Goal: Task Accomplishment & Management: Manage account settings

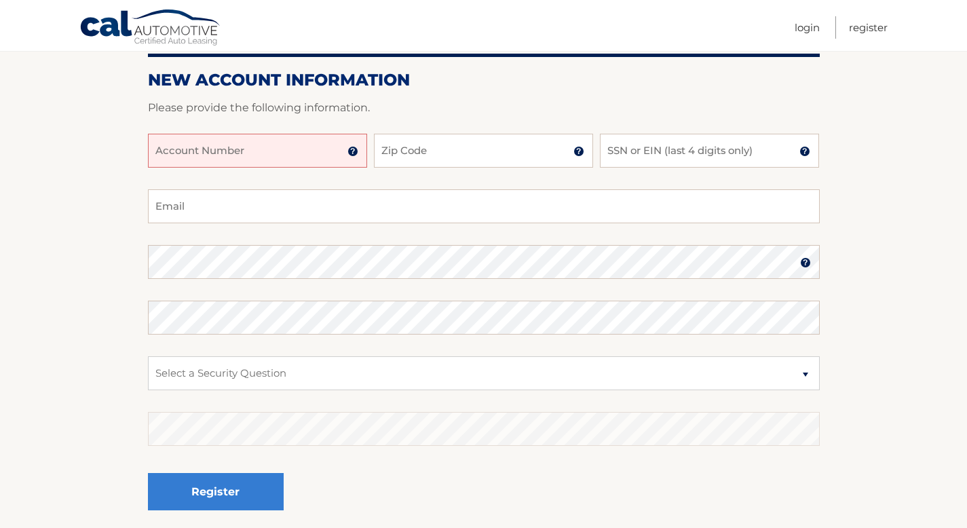
scroll to position [158, 0]
click at [241, 149] on input "Account Number" at bounding box center [257, 150] width 219 height 34
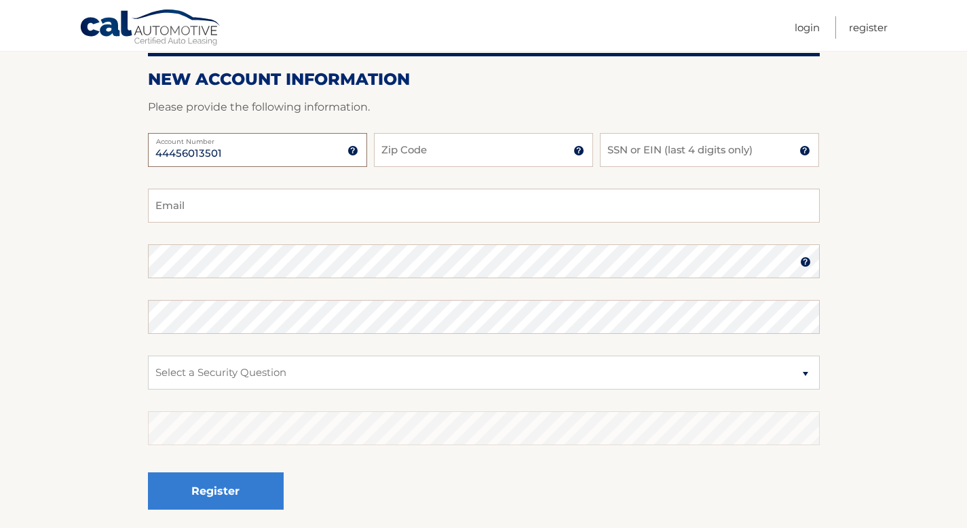
type input "44456013501"
click at [411, 148] on input "Zip Code" at bounding box center [483, 150] width 219 height 34
type input "10606"
click at [645, 150] on input "SSN or EIN (last 4 digits only)" at bounding box center [709, 150] width 219 height 34
type input "7"
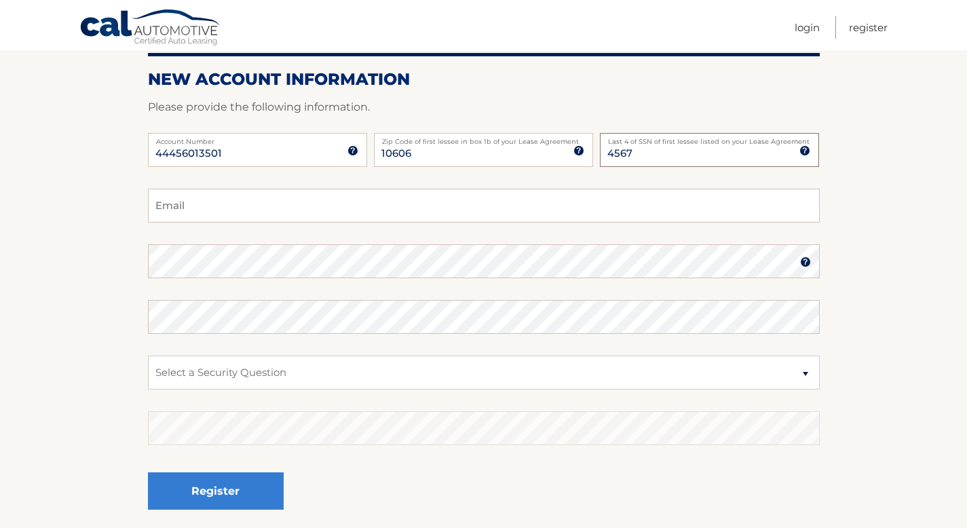
type input "4567"
click at [417, 206] on input "Email" at bounding box center [484, 206] width 672 height 34
type input "medicine.mitra100@gmail.com"
click at [337, 374] on select "Select a Security Question What was the name of your elementary school? What is…" at bounding box center [484, 373] width 672 height 34
select select "2"
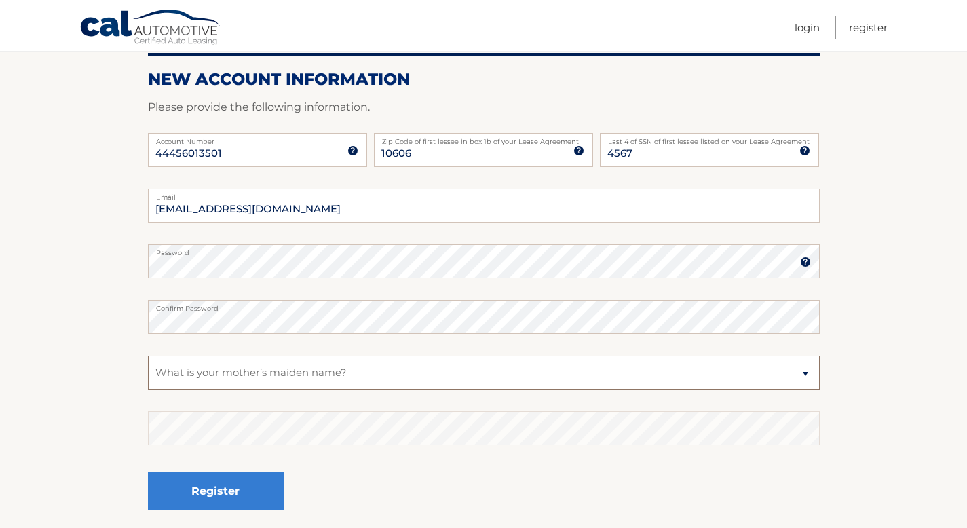
click at [148, 356] on select "Select a Security Question What was the name of your elementary school? What is…" at bounding box center [484, 373] width 672 height 34
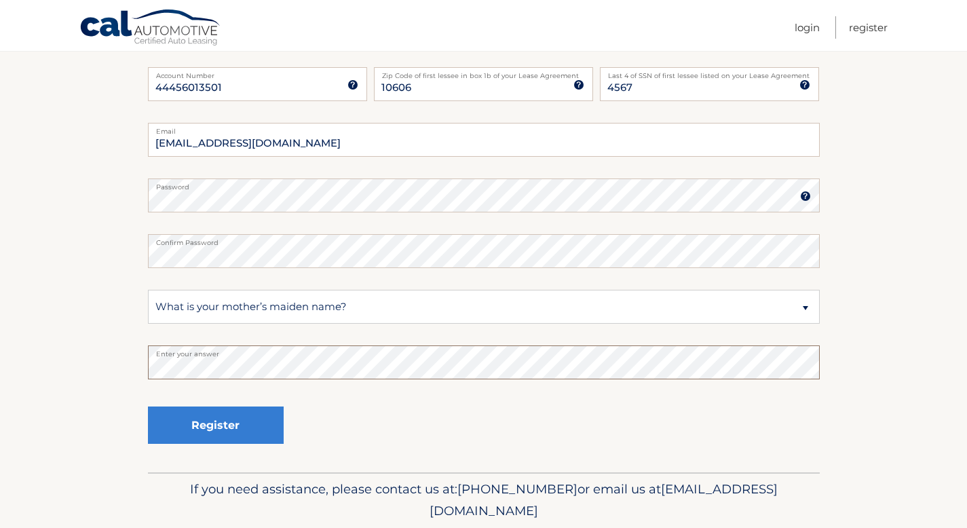
scroll to position [271, 0]
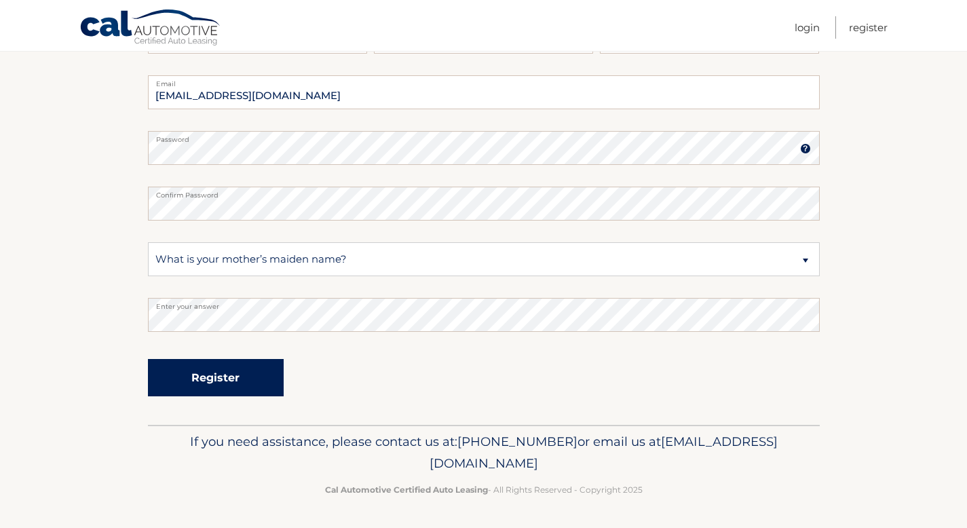
click at [211, 384] on button "Register" at bounding box center [216, 377] width 136 height 37
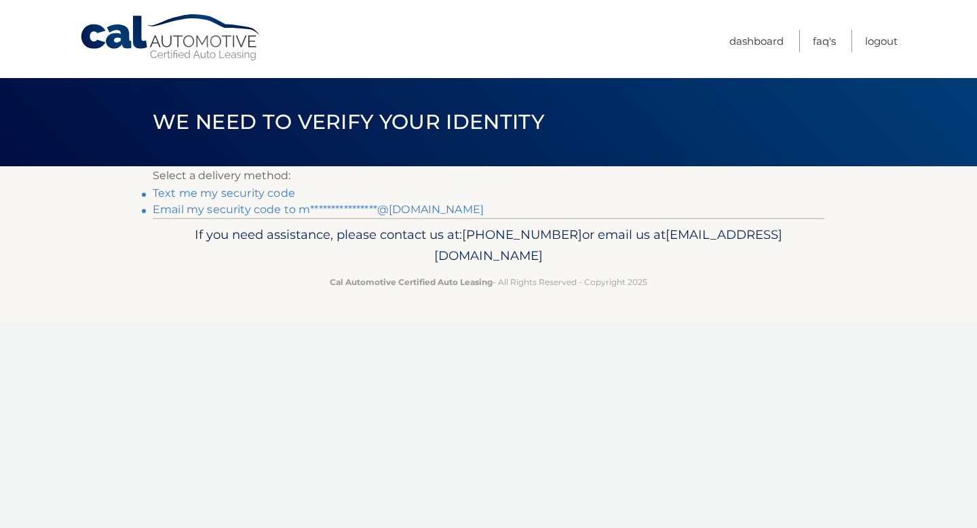
click at [257, 195] on link "Text me my security code" at bounding box center [224, 193] width 143 height 13
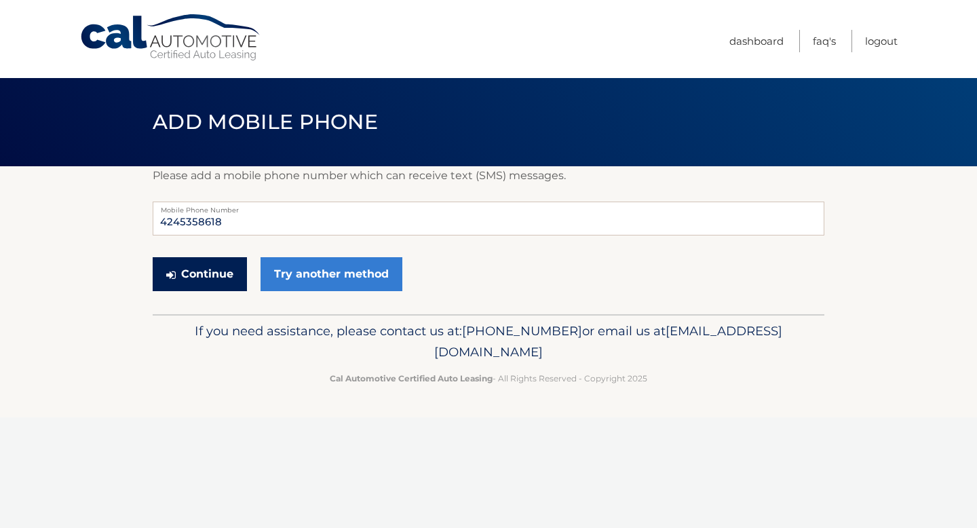
click at [199, 280] on button "Continue" at bounding box center [200, 274] width 94 height 34
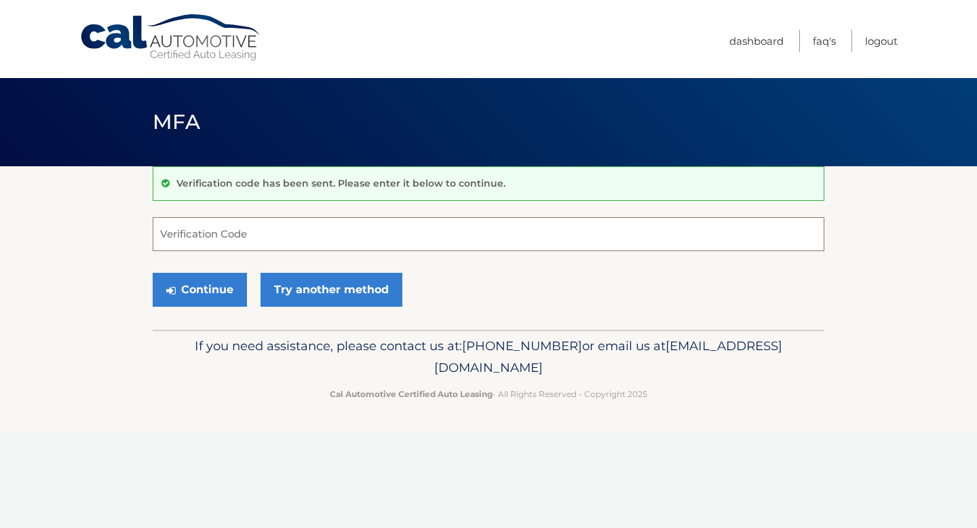
click at [221, 235] on input "Verification Code" at bounding box center [489, 234] width 672 height 34
type input "494011"
click at [221, 295] on button "Continue" at bounding box center [200, 290] width 94 height 34
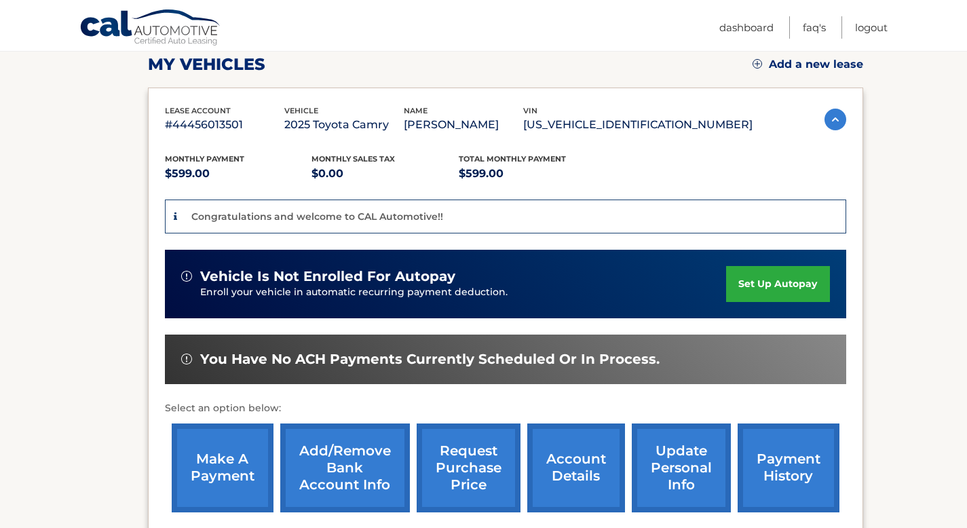
scroll to position [197, 0]
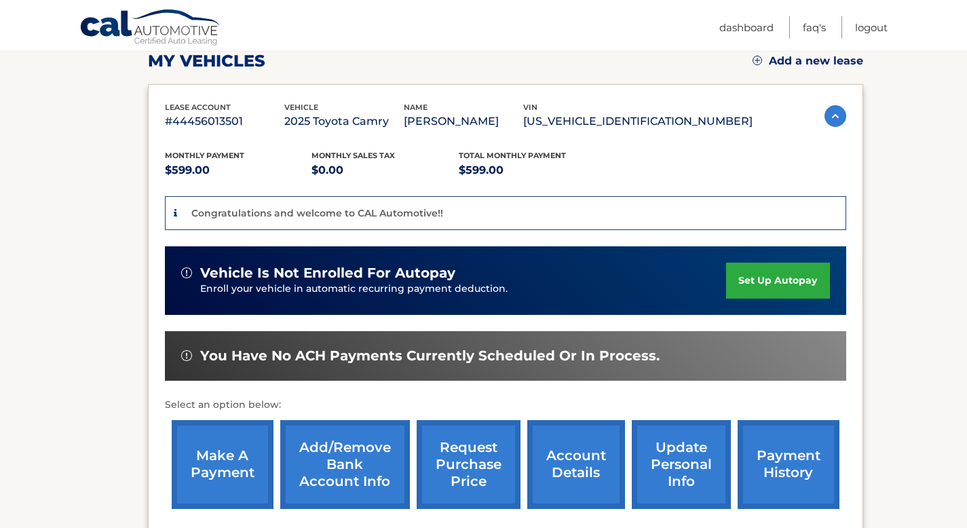
click at [781, 282] on link "set up autopay" at bounding box center [777, 281] width 103 height 36
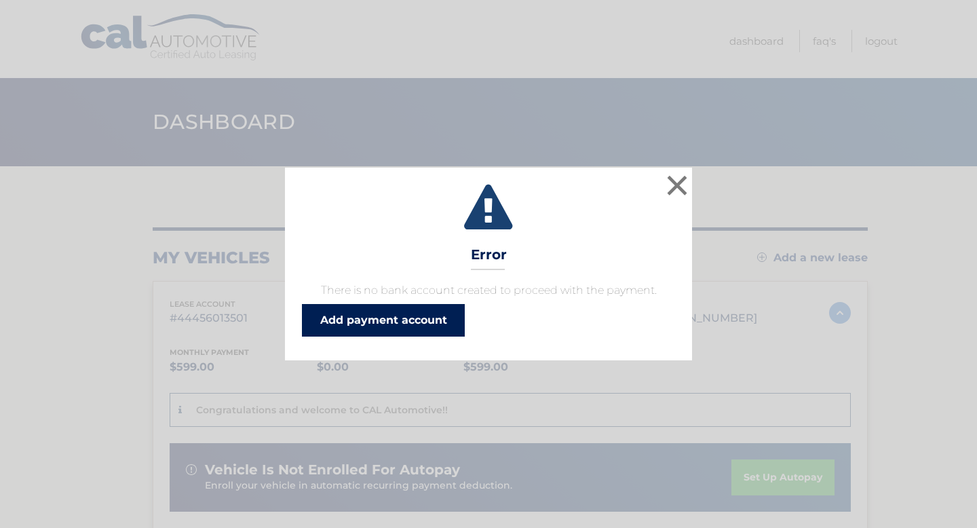
click at [393, 318] on link "Add payment account" at bounding box center [383, 320] width 163 height 33
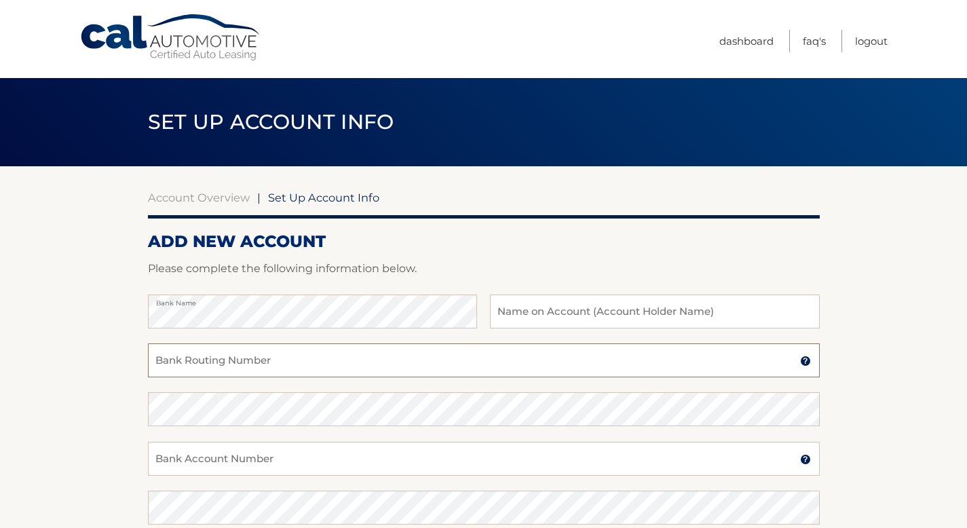
click at [297, 362] on input "Bank Routing Number" at bounding box center [484, 360] width 672 height 34
click at [588, 314] on input "text" at bounding box center [654, 312] width 329 height 34
type input "[PERSON_NAME]"
click at [436, 364] on input "Bank Routing Number" at bounding box center [484, 360] width 672 height 34
type input "031000053"
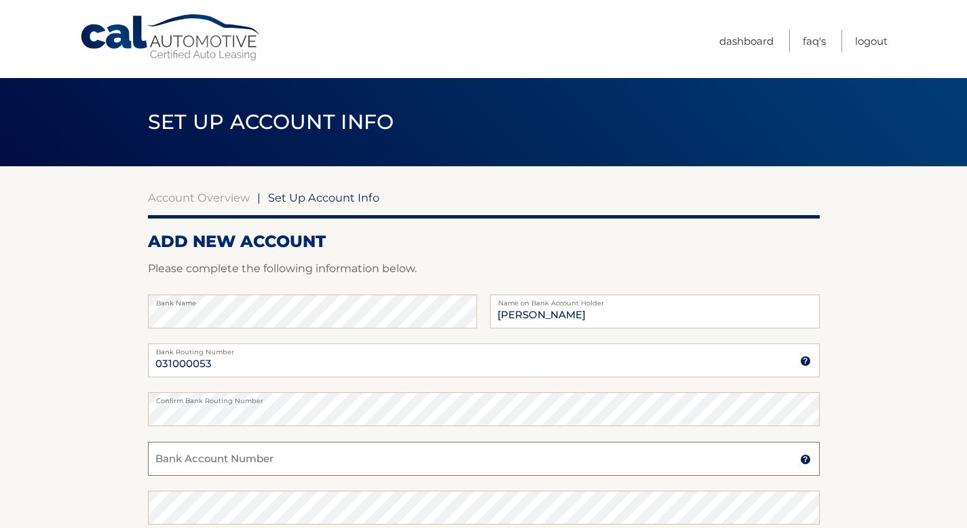
click at [320, 457] on input "Bank Account Number" at bounding box center [484, 459] width 672 height 34
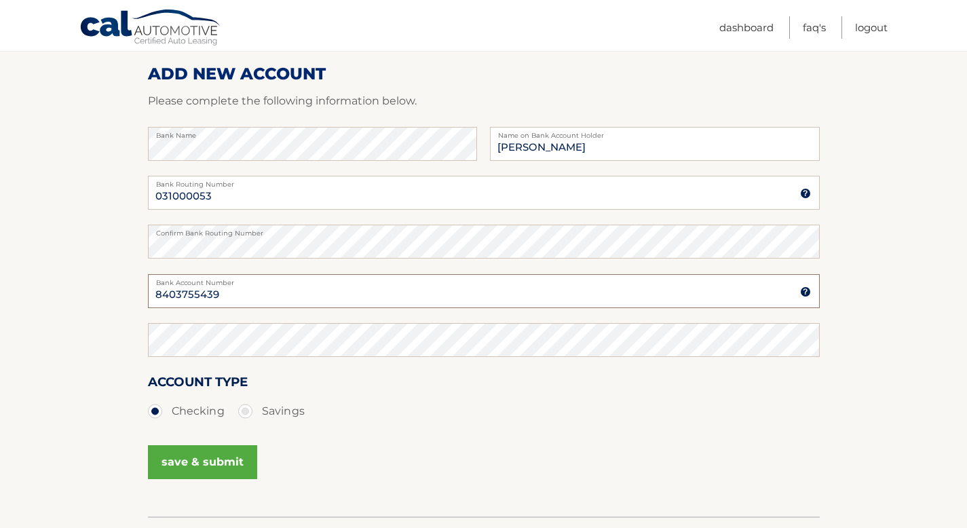
scroll to position [178, 0]
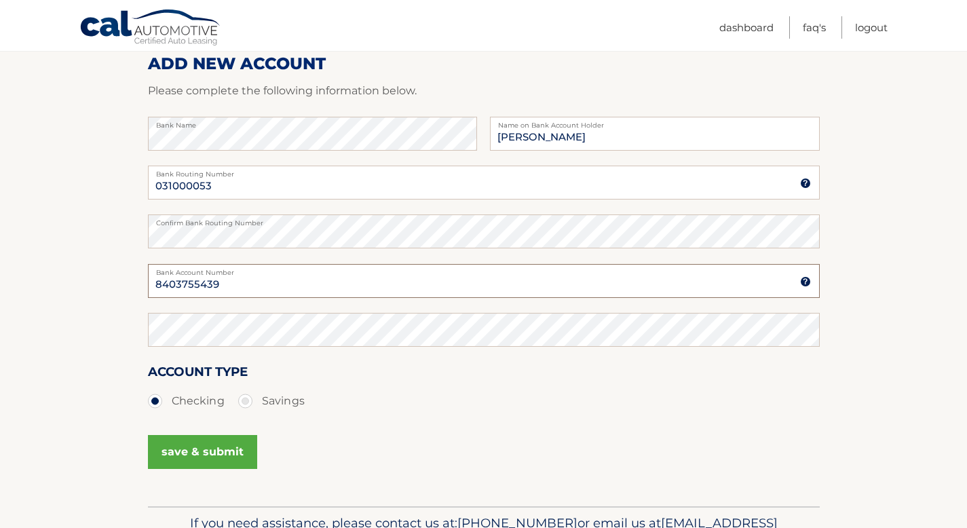
type input "8403755439"
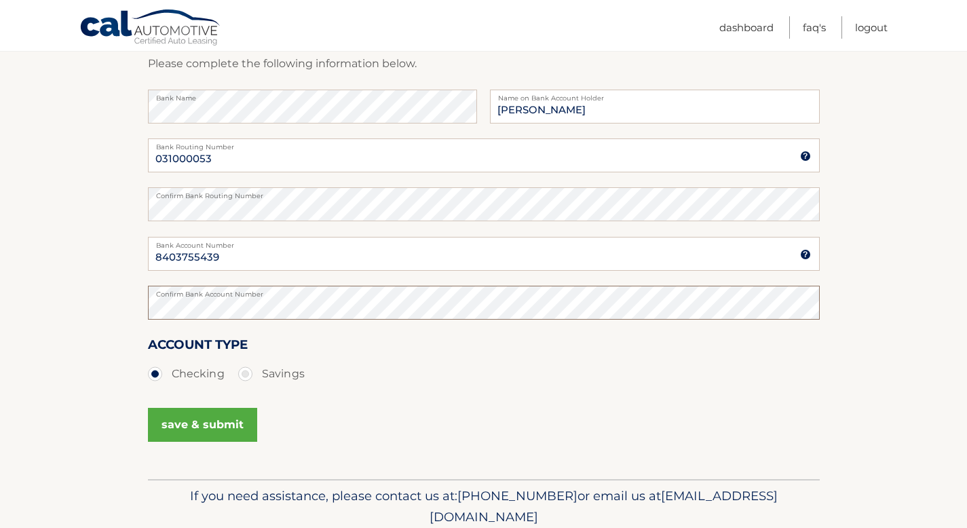
scroll to position [212, 0]
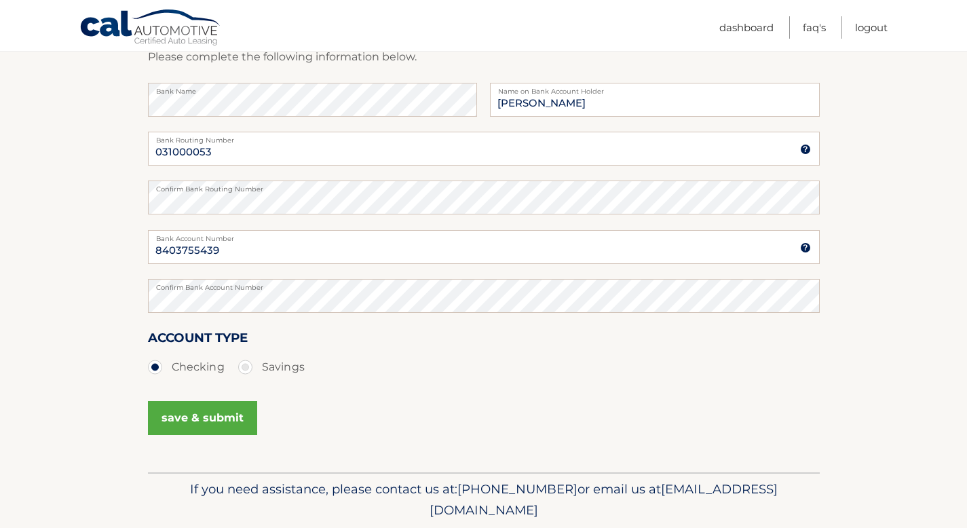
click at [215, 419] on button "save & submit" at bounding box center [202, 418] width 109 height 34
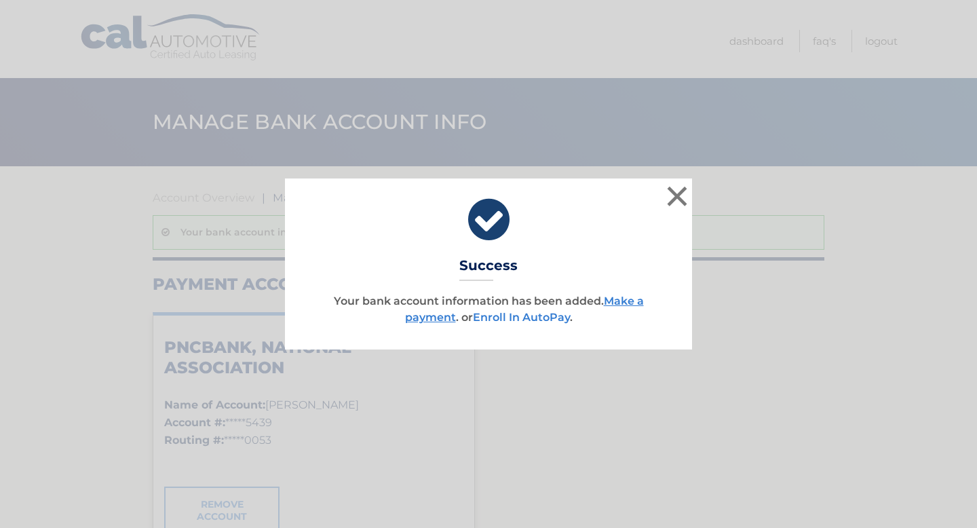
click at [517, 317] on link "Enroll In AutoPay" at bounding box center [521, 317] width 97 height 13
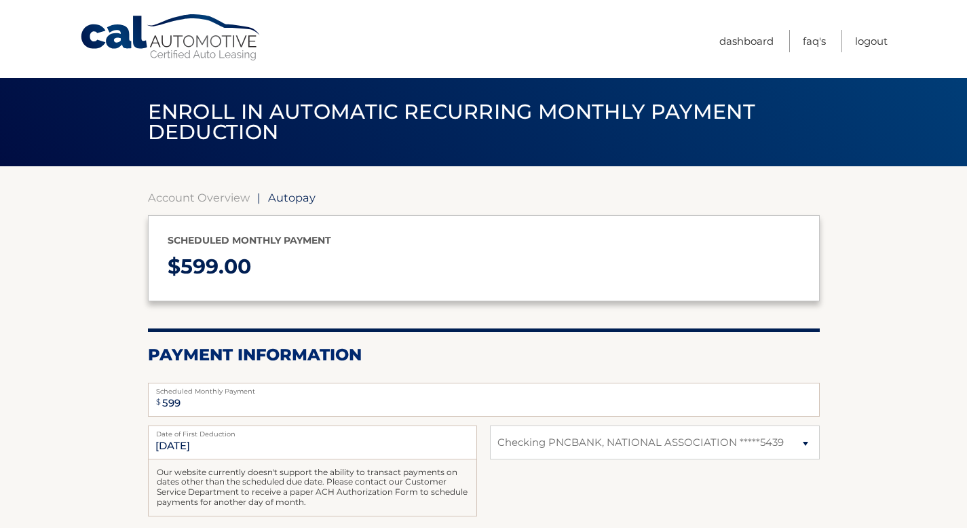
select select "NjE5NTUyOWEtMWFjNi00N2NmLWI3NzktOTJmMDg0MTgzMzRl"
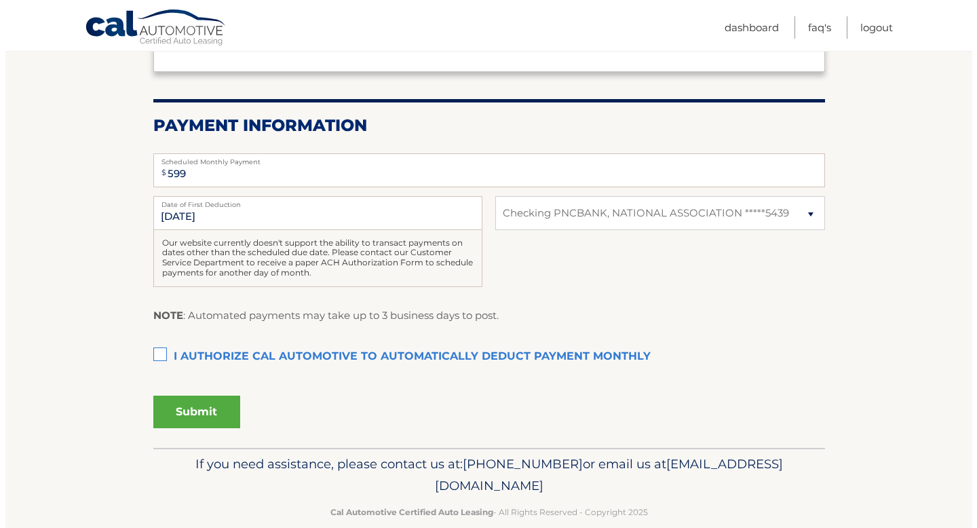
scroll to position [233, 0]
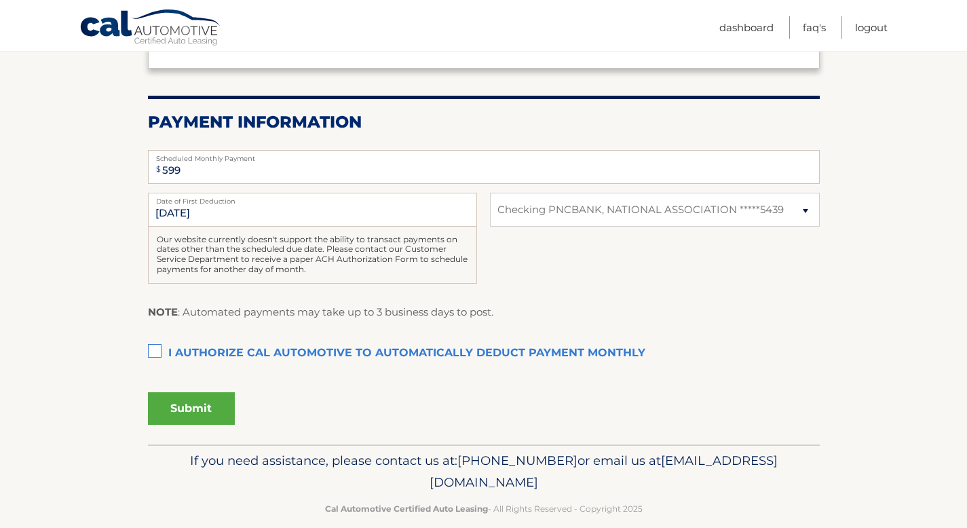
click at [153, 351] on label "I authorize cal automotive to automatically deduct payment monthly This checkbo…" at bounding box center [484, 353] width 672 height 27
click at [0, 0] on input "I authorize cal automotive to automatically deduct payment monthly This checkbo…" at bounding box center [0, 0] width 0 height 0
click at [195, 408] on button "Submit" at bounding box center [191, 408] width 87 height 33
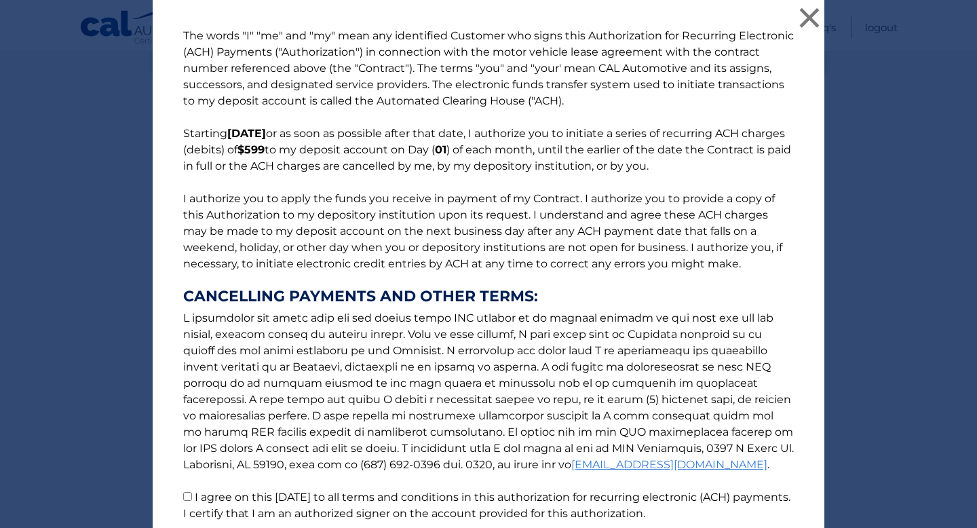
click at [183, 495] on input "I agree on this [DATE] to all terms and conditions in this authorization for re…" at bounding box center [187, 496] width 9 height 9
checkbox input "true"
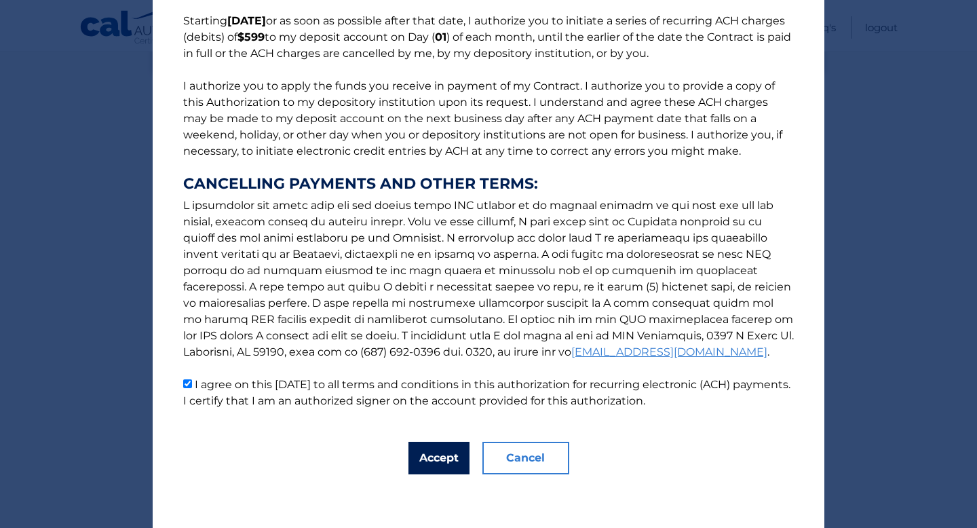
click at [443, 456] on button "Accept" at bounding box center [439, 458] width 61 height 33
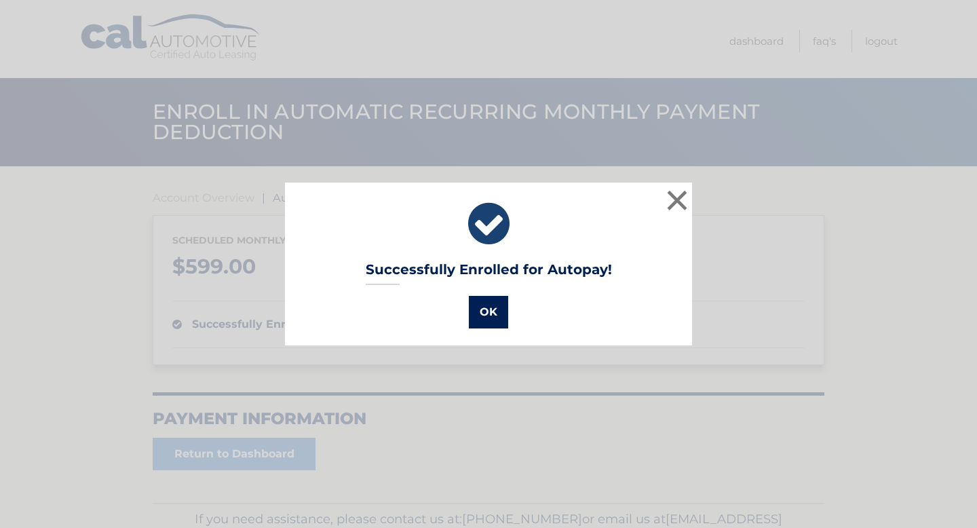
click at [482, 312] on button "OK" at bounding box center [488, 312] width 39 height 33
